Goal: Find contact information: Find contact information

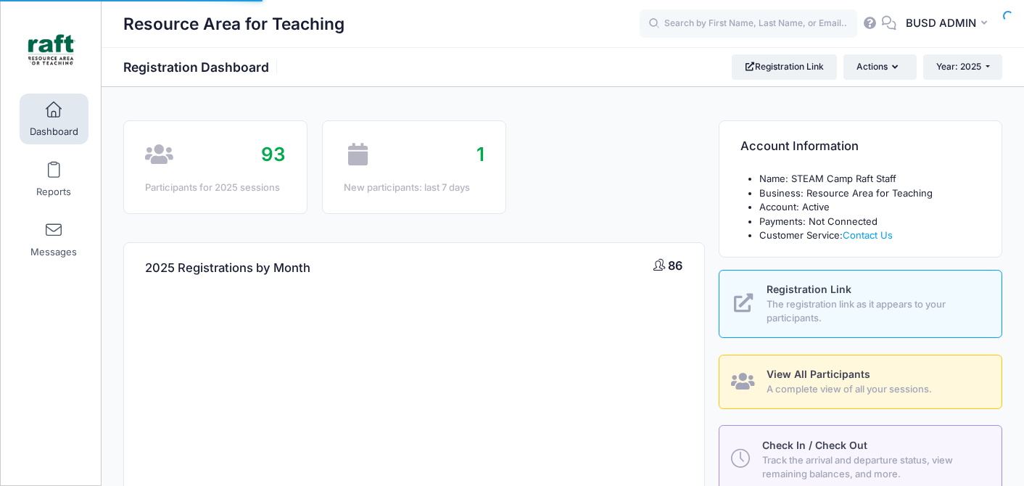
select select
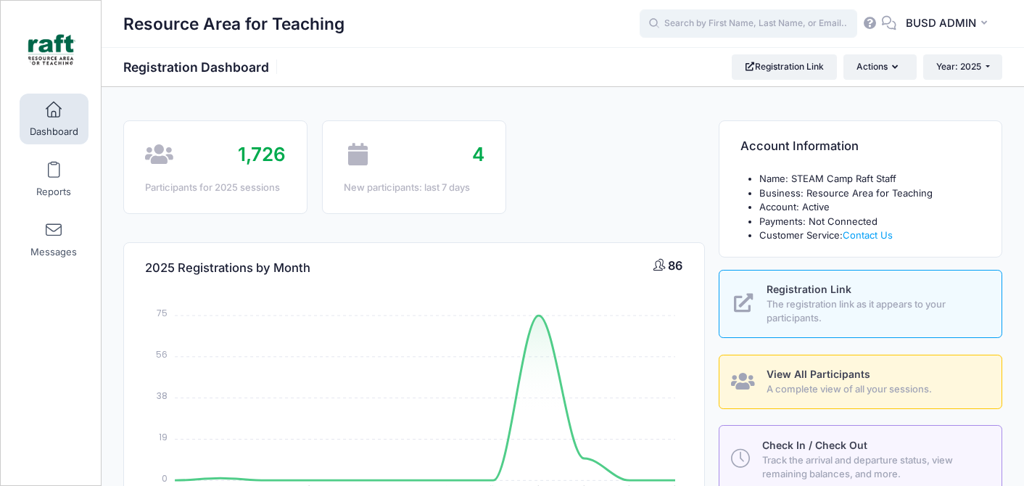
click at [727, 27] on input "text" at bounding box center [749, 23] width 218 height 29
click at [735, 80] on p "[1st-6th Grade] [GEOGRAPHIC_DATA] - [DATE]-[DATE] Camp: Living World on [DATE]" at bounding box center [775, 85] width 239 height 27
type input "[PERSON_NAME] ([1st-6th Grade] [GEOGRAPHIC_DATA] - [DATE]-[DATE] Camp: Living W…"
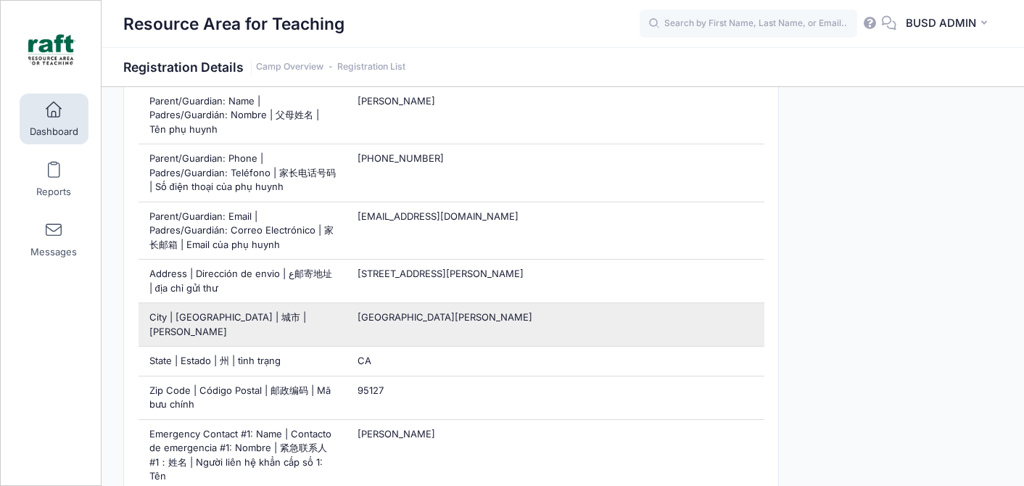
scroll to position [677, 0]
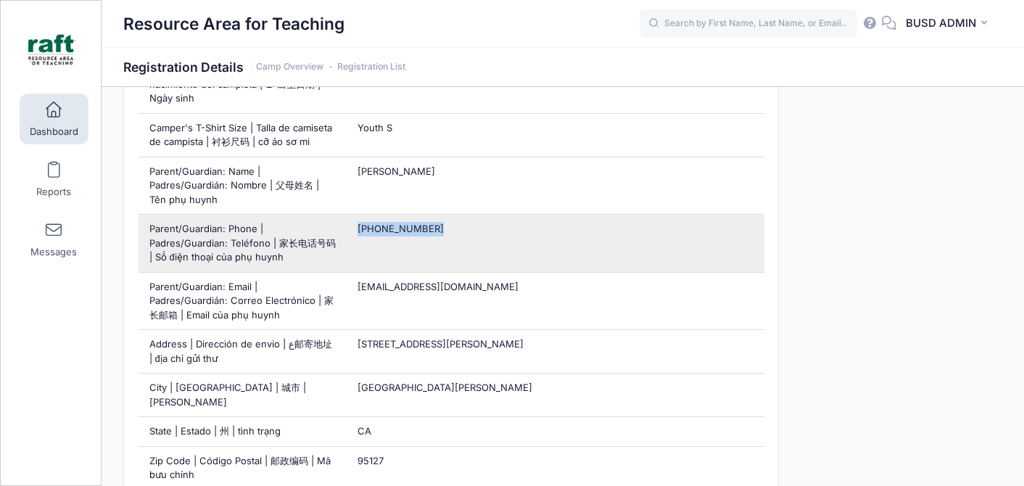
drag, startPoint x: 358, startPoint y: 216, endPoint x: 437, endPoint y: 215, distance: 79.8
click at [437, 215] on div "(669) 260-3109" at bounding box center [555, 243] width 417 height 57
click at [436, 231] on div "(669) 260-3109" at bounding box center [555, 243] width 417 height 57
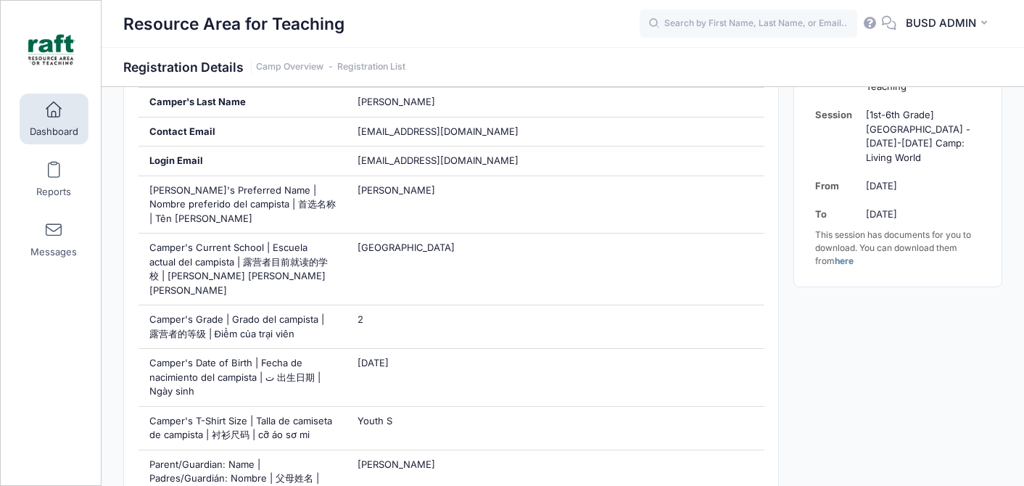
scroll to position [206, 0]
